Goal: Find specific page/section: Find specific page/section

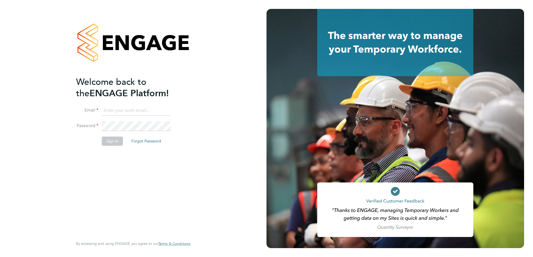
type input "julie.tante@apleona.com"
click at [113, 143] on button "Sign In" at bounding box center [112, 141] width 21 height 9
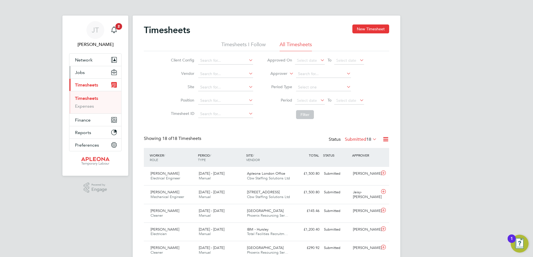
click at [84, 71] on span "Jobs" at bounding box center [80, 72] width 10 height 5
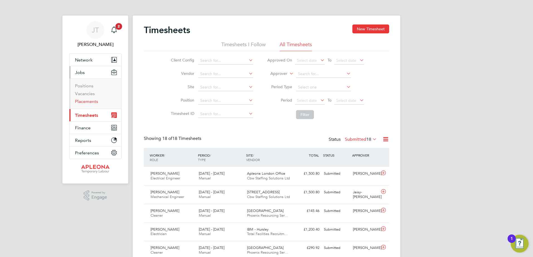
click at [86, 101] on link "Placements" at bounding box center [86, 101] width 23 height 5
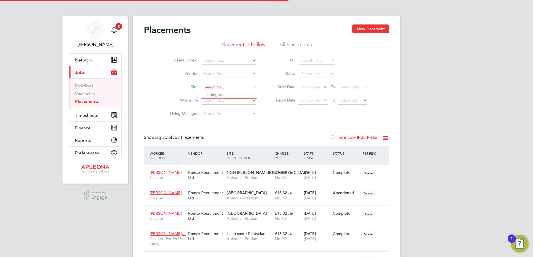
click at [212, 86] on input at bounding box center [228, 88] width 55 height 8
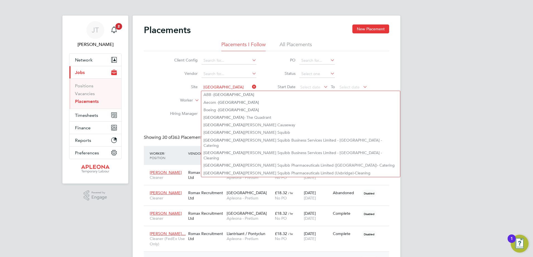
type input "[GEOGRAPHIC_DATA]"
